Goal: Feedback & Contribution: Submit feedback/report problem

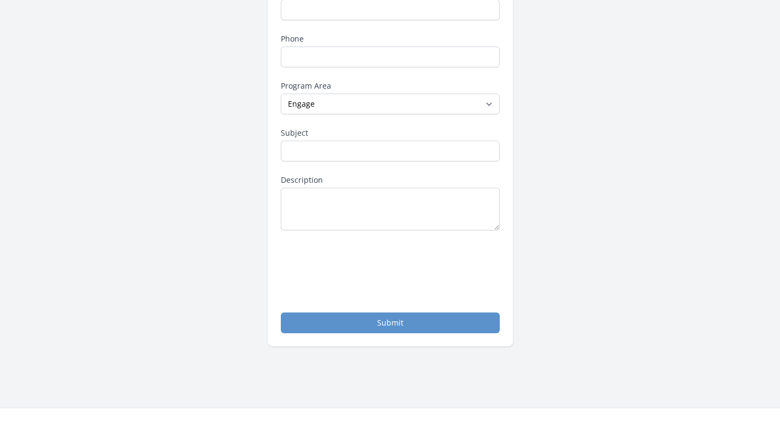
scroll to position [164, 0]
click at [335, 84] on label "Program Area" at bounding box center [390, 85] width 219 height 11
click at [335, 93] on select "--None-- Daily Point of Light Award Disney Family Volunteer Rewards Global Netw…" at bounding box center [390, 103] width 219 height 21
click at [399, 64] on input "Phone" at bounding box center [390, 56] width 219 height 21
type input "2356895054"
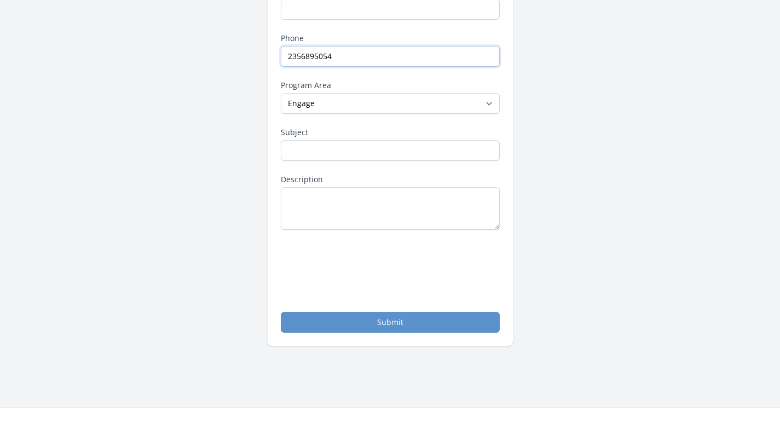
type input "[PERSON_NAME]"
type input "[EMAIL_ADDRESS][DOMAIN_NAME]"
drag, startPoint x: 325, startPoint y: 126, endPoint x: 330, endPoint y: 145, distance: 19.4
click at [316, 134] on div "Name [PERSON_NAME] Email [EMAIL_ADDRESS][DOMAIN_NAME] Phone 2356895054 Program …" at bounding box center [390, 136] width 219 height 394
drag, startPoint x: 325, startPoint y: 147, endPoint x: 369, endPoint y: 166, distance: 48.1
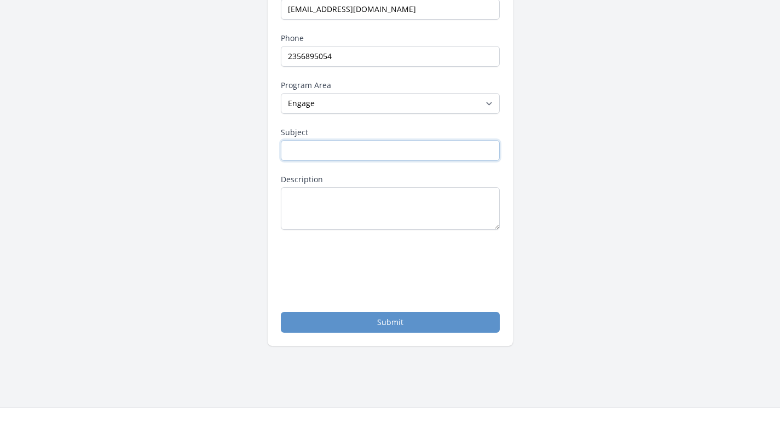
click at [346, 156] on input "Subject" at bounding box center [390, 150] width 219 height 21
click at [300, 205] on textarea "Description" at bounding box center [390, 208] width 219 height 43
paste textarea "Re: Drop Traffic Hi Good Morning, I have found some major errors that correspon…"
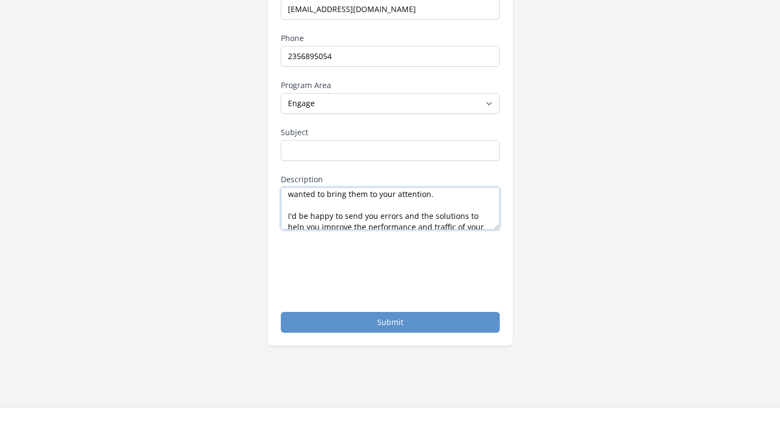
scroll to position [0, 0]
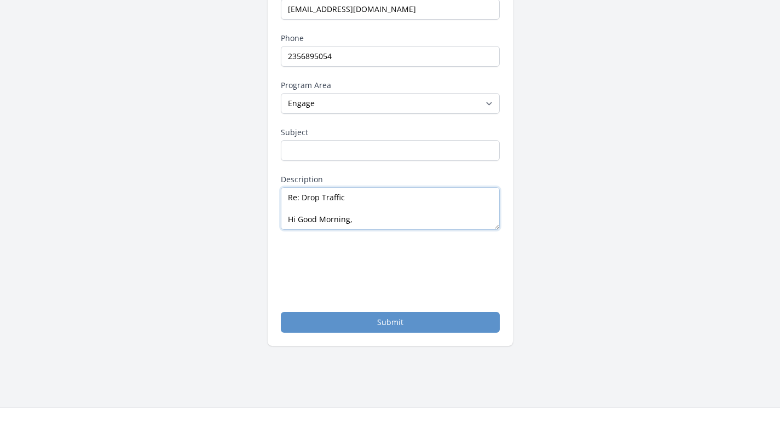
click at [300, 196] on textarea "Re: Drop Traffic Hi Good Morning, I have found some major errors that correspon…" at bounding box center [390, 208] width 219 height 43
drag, startPoint x: 300, startPoint y: 196, endPoint x: 345, endPoint y: 204, distance: 45.5
click at [320, 196] on textarea "Re: Drop Traffic Hi Good Morning, I have found some major errors that correspon…" at bounding box center [390, 208] width 219 height 43
type textarea "Hi Good Morning, I have found some major errors that correspond to a drop in we…"
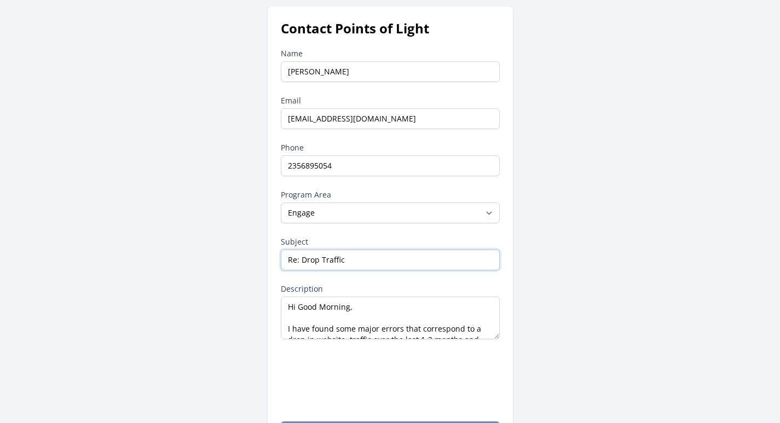
scroll to position [274, 0]
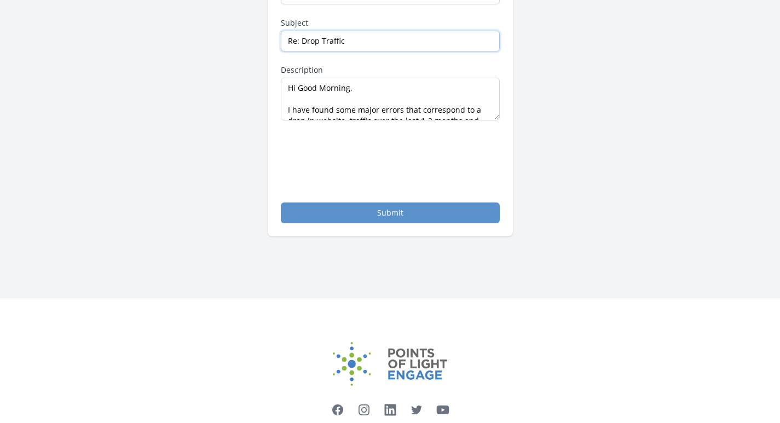
type input "Re: Drop Traffic"
click at [338, 215] on button "Submit" at bounding box center [390, 213] width 219 height 21
drag, startPoint x: 343, startPoint y: 209, endPoint x: 466, endPoint y: 204, distance: 122.7
click at [344, 209] on button "Submit" at bounding box center [390, 213] width 219 height 21
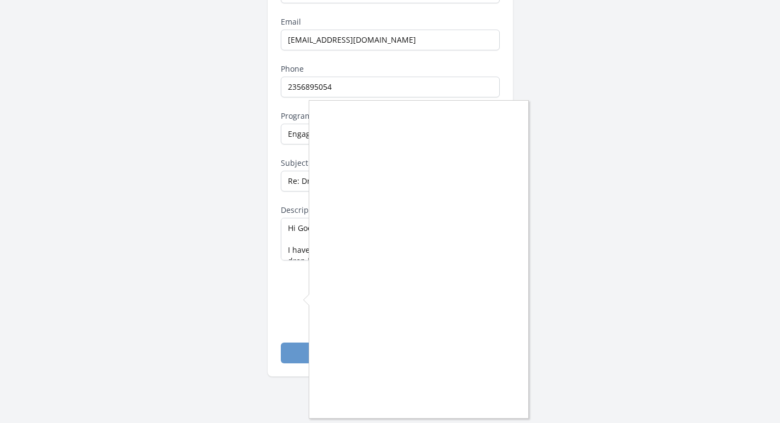
scroll to position [109, 0]
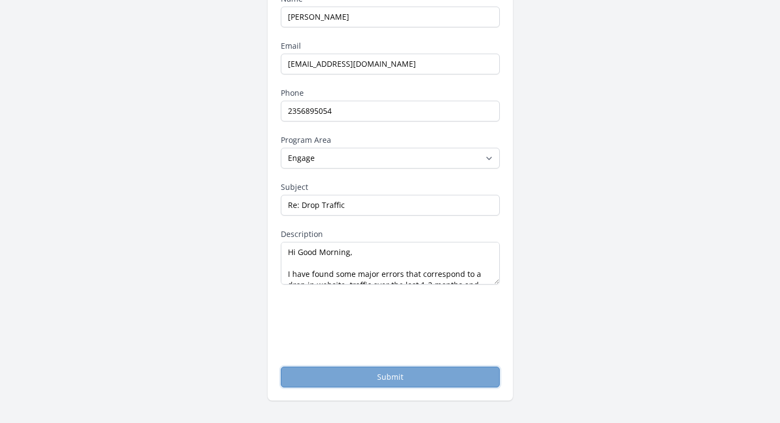
click at [387, 384] on button "Submit" at bounding box center [390, 377] width 219 height 21
click at [389, 382] on button "Submit" at bounding box center [390, 377] width 219 height 21
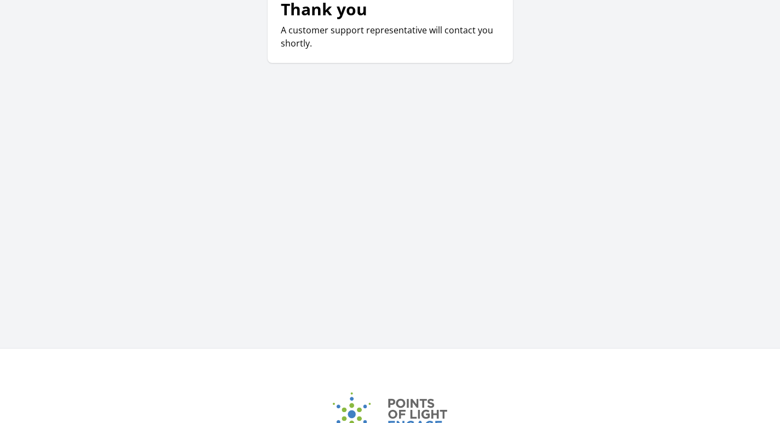
scroll to position [189, 0]
